Goal: Task Accomplishment & Management: Manage account settings

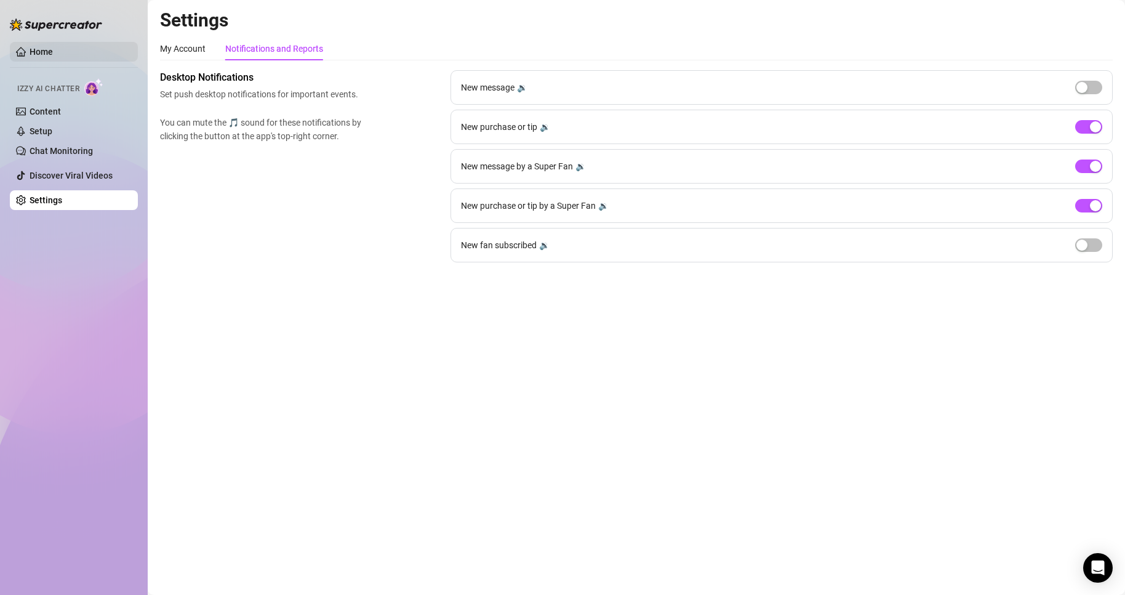
click at [53, 47] on link "Home" at bounding box center [41, 52] width 23 height 10
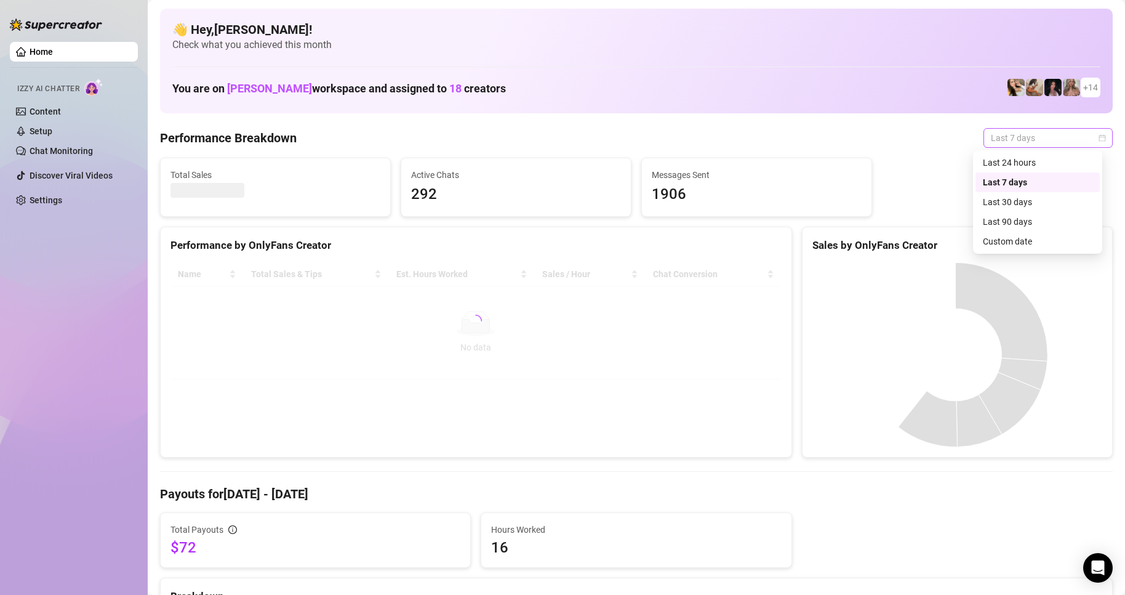
click at [997, 144] on span "Last 7 days" at bounding box center [1048, 138] width 115 height 18
click at [1009, 241] on div "Custom date" at bounding box center [1038, 242] width 110 height 14
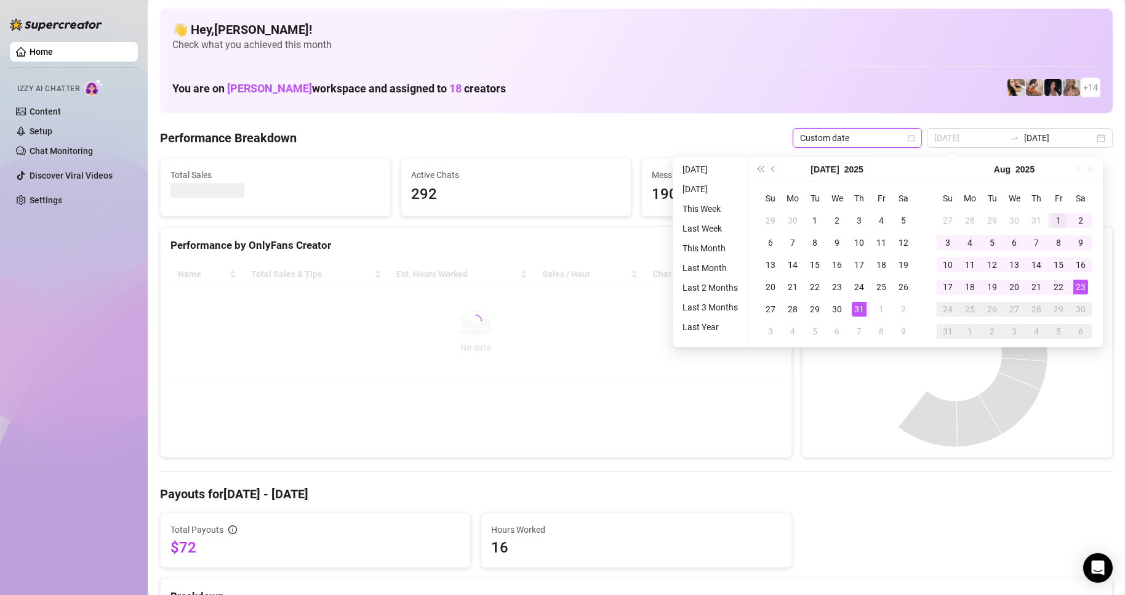
type input "[DATE]"
click at [1057, 217] on div "1" at bounding box center [1059, 220] width 15 height 15
type input "[DATE]"
click at [1080, 289] on div "23" at bounding box center [1081, 287] width 15 height 15
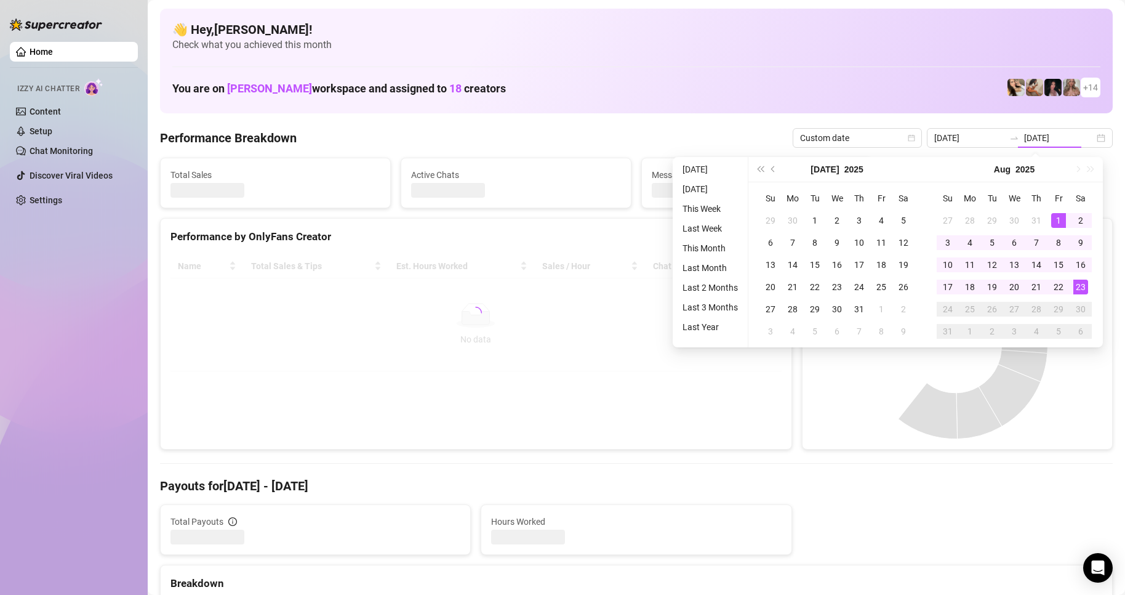
type input "[DATE]"
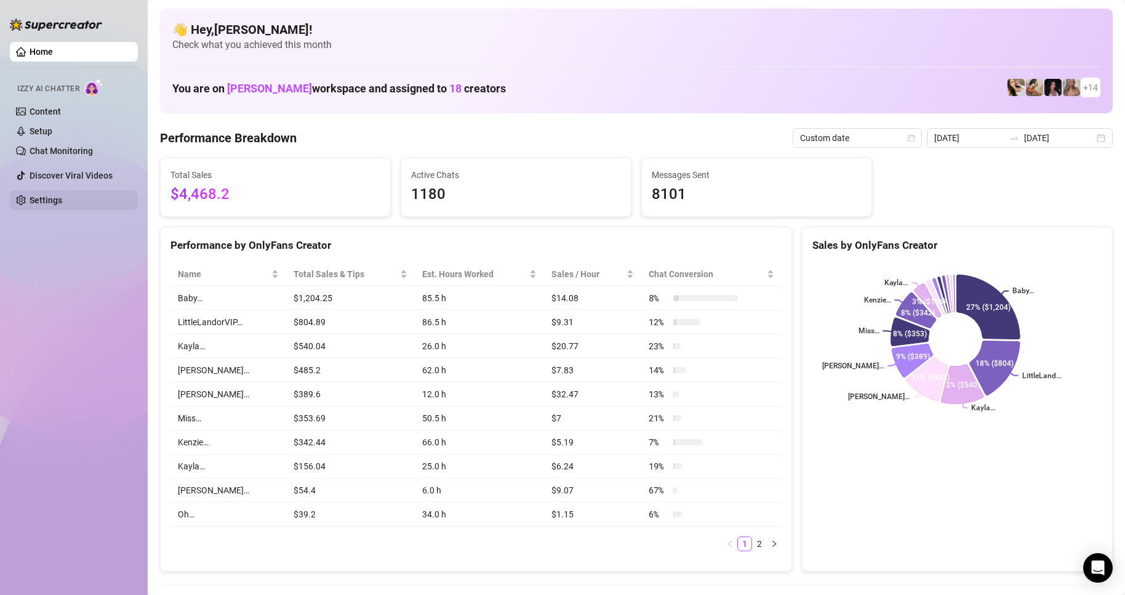
click at [62, 203] on link "Settings" at bounding box center [46, 200] width 33 height 10
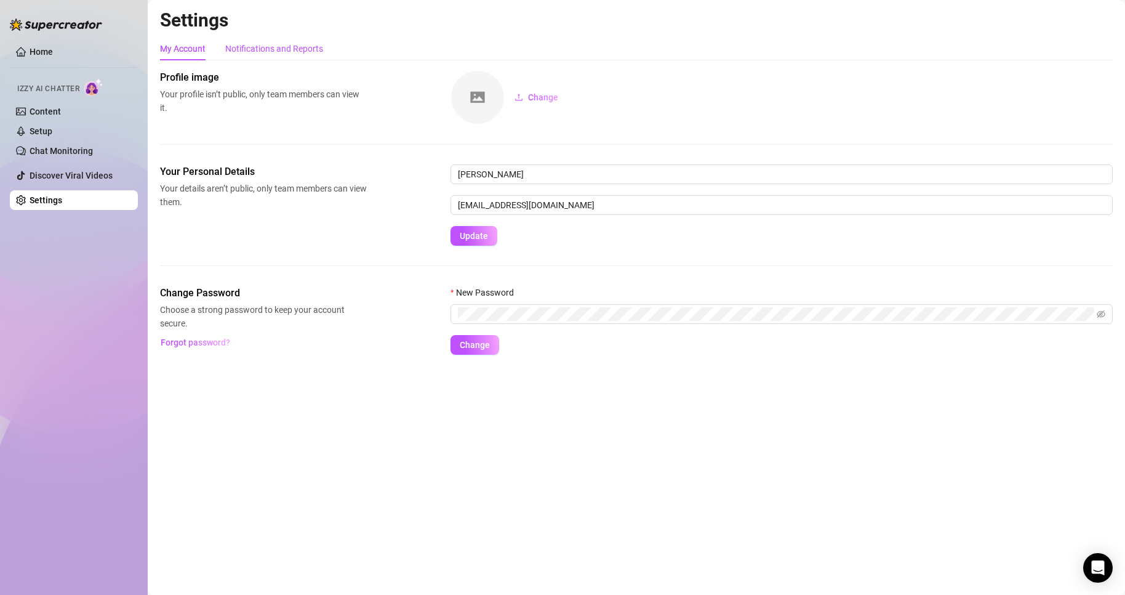
click at [296, 51] on div "Notifications and Reports" at bounding box center [274, 49] width 98 height 14
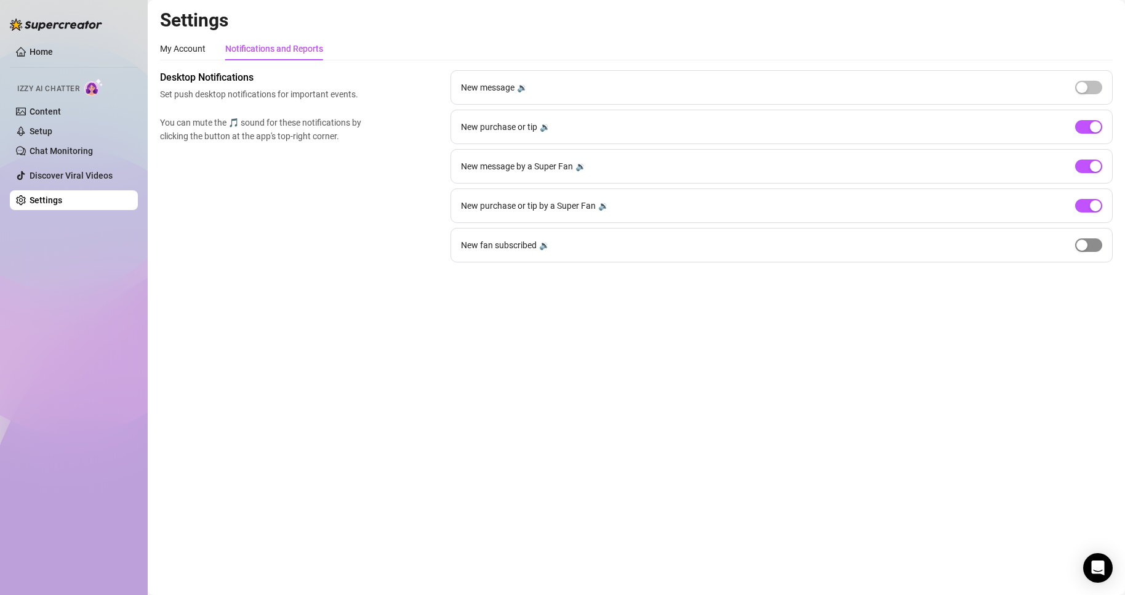
click at [1087, 242] on div "button" at bounding box center [1082, 245] width 11 height 11
click at [1089, 246] on button "button" at bounding box center [1089, 245] width 27 height 14
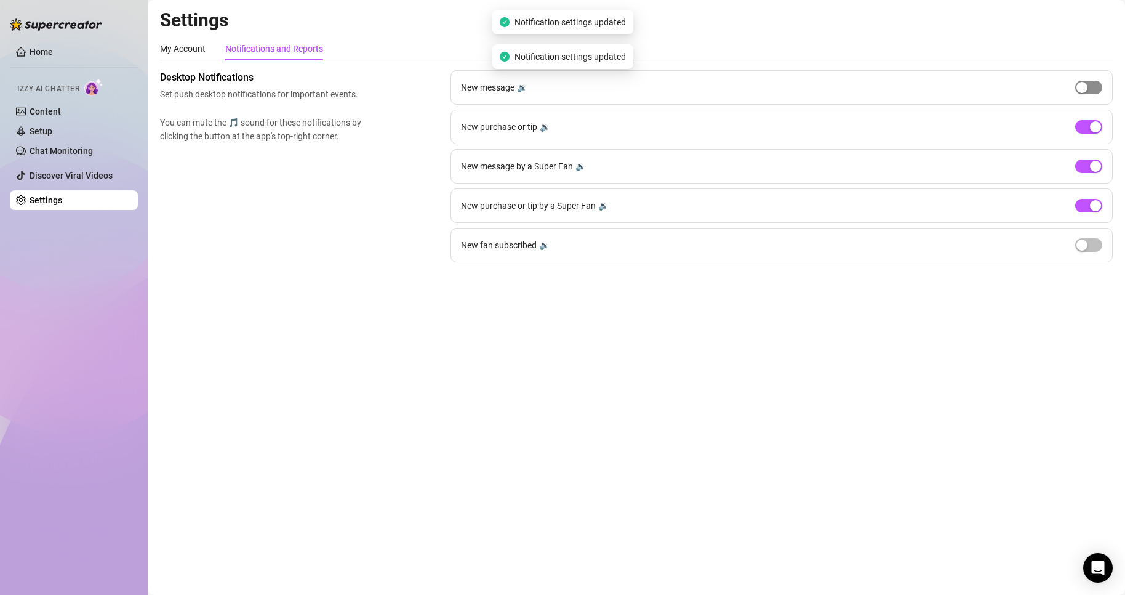
click at [1086, 86] on div "button" at bounding box center [1082, 87] width 11 height 11
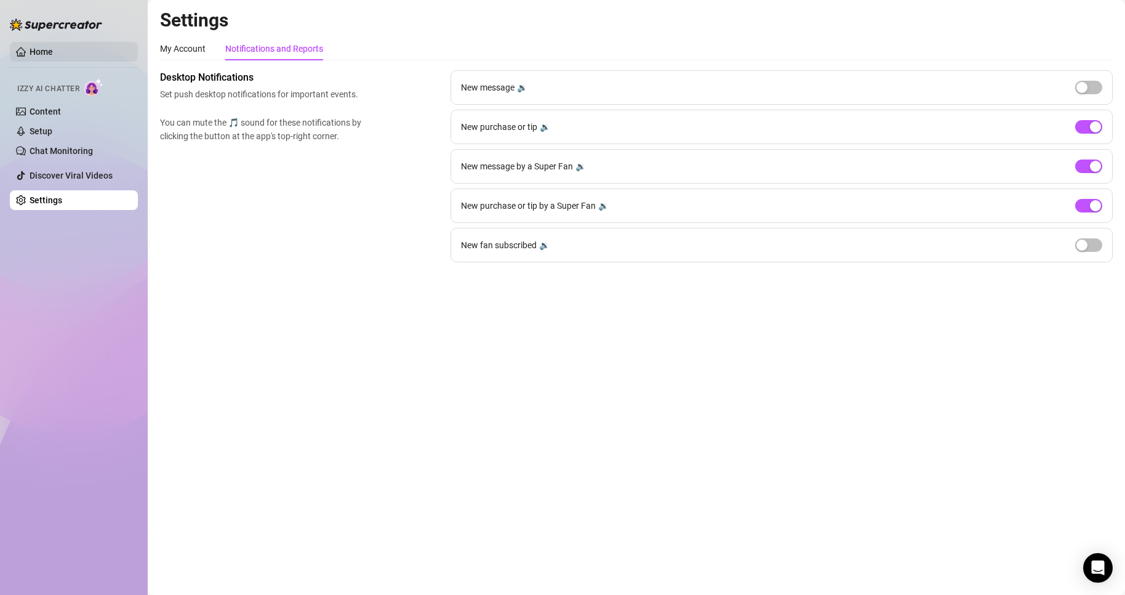
click at [50, 57] on link "Home" at bounding box center [41, 52] width 23 height 10
